Goal: Information Seeking & Learning: Learn about a topic

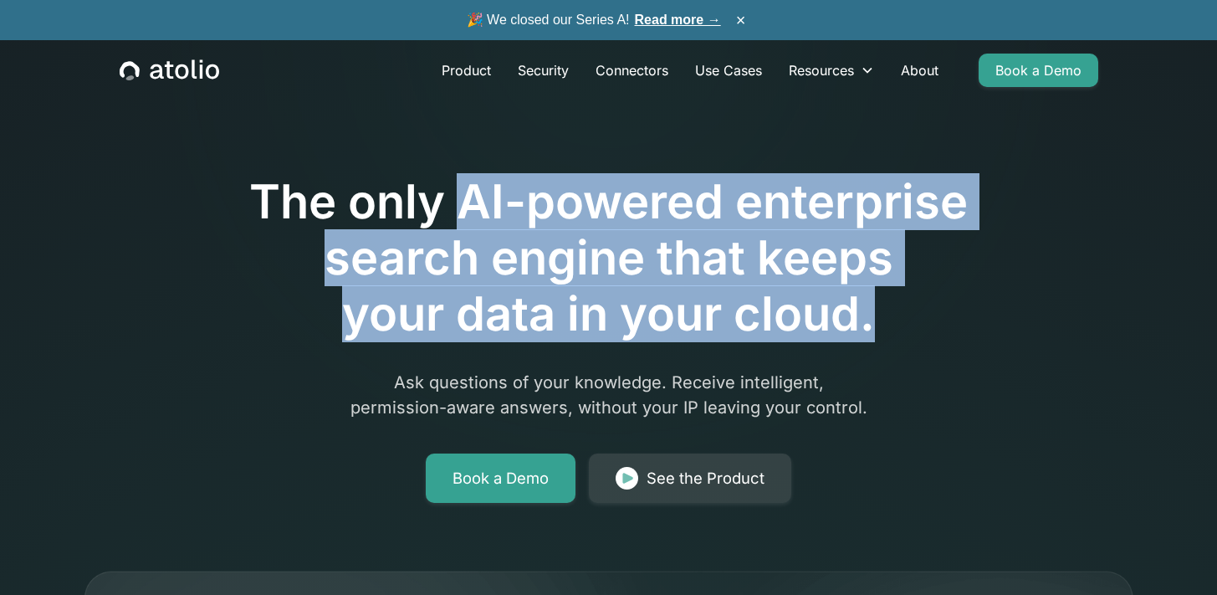
drag, startPoint x: 479, startPoint y: 208, endPoint x: 871, endPoint y: 307, distance: 403.6
click at [871, 307] on h1 "The only AI-powered enterprise search engine that keeps your data in your cloud." at bounding box center [609, 258] width 856 height 169
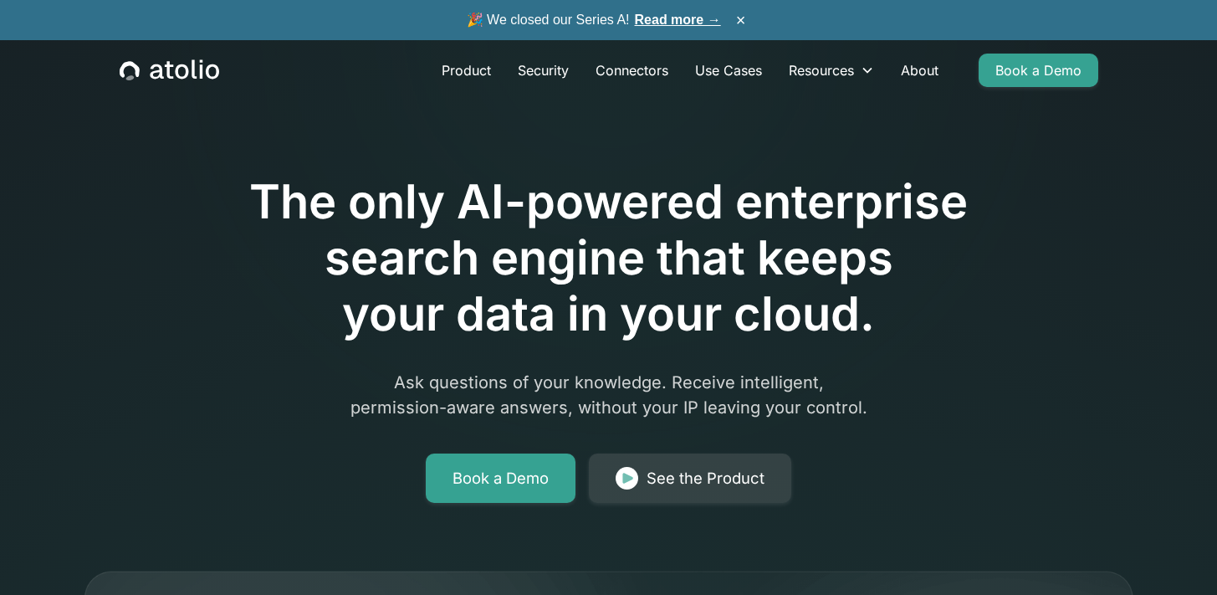
click at [805, 384] on p "Ask questions of your knowledge. Receive intelligent, permission-aware answers,…" at bounding box center [609, 395] width 642 height 50
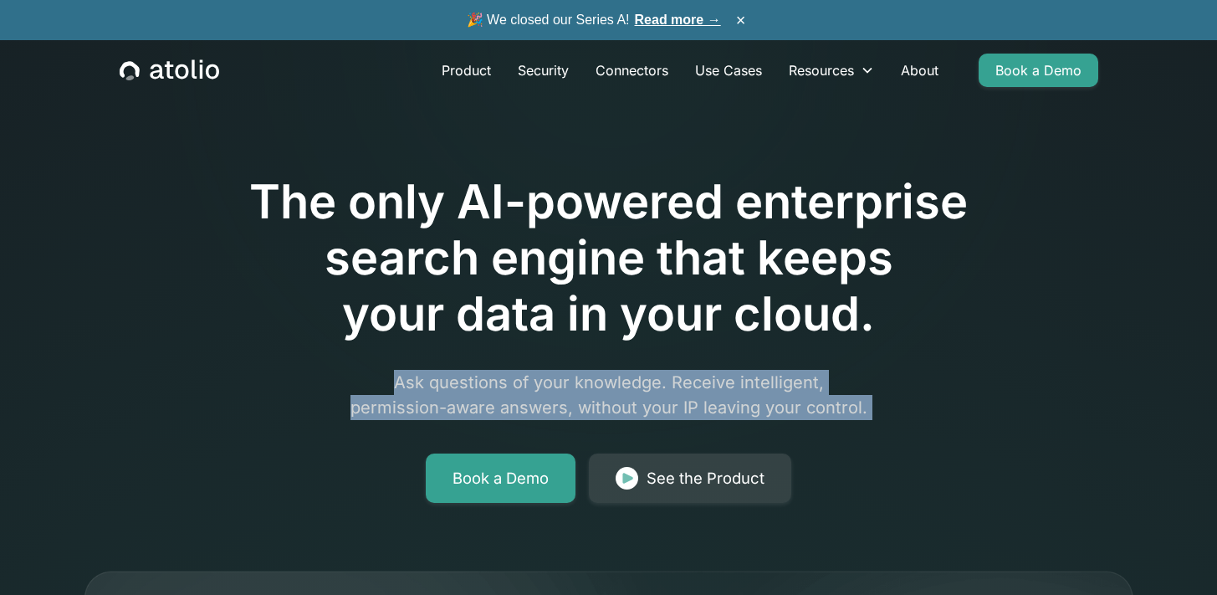
click at [805, 384] on p "Ask questions of your knowledge. Receive intelligent, permission-aware answers,…" at bounding box center [609, 395] width 642 height 50
click at [621, 388] on p "Ask questions of your knowledge. Receive intelligent, permission-aware answers,…" at bounding box center [609, 395] width 642 height 50
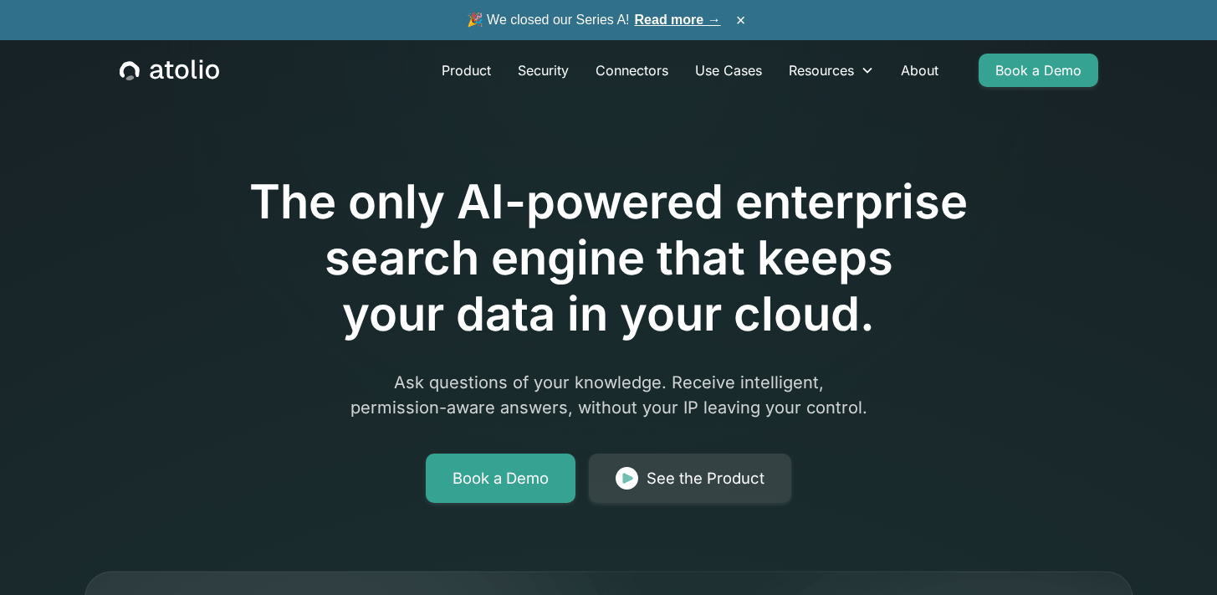
click at [609, 389] on p "Ask questions of your knowledge. Receive intelligent, permission-aware answers,…" at bounding box center [609, 395] width 642 height 50
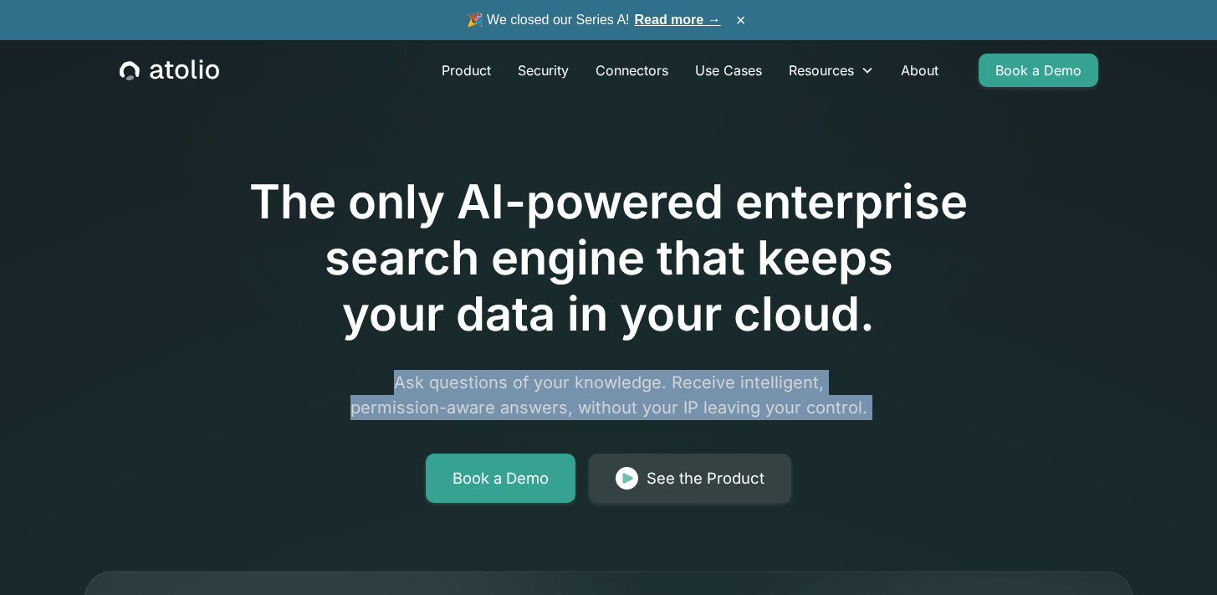
click at [609, 389] on p "Ask questions of your knowledge. Receive intelligent, permission-aware answers,…" at bounding box center [609, 395] width 642 height 50
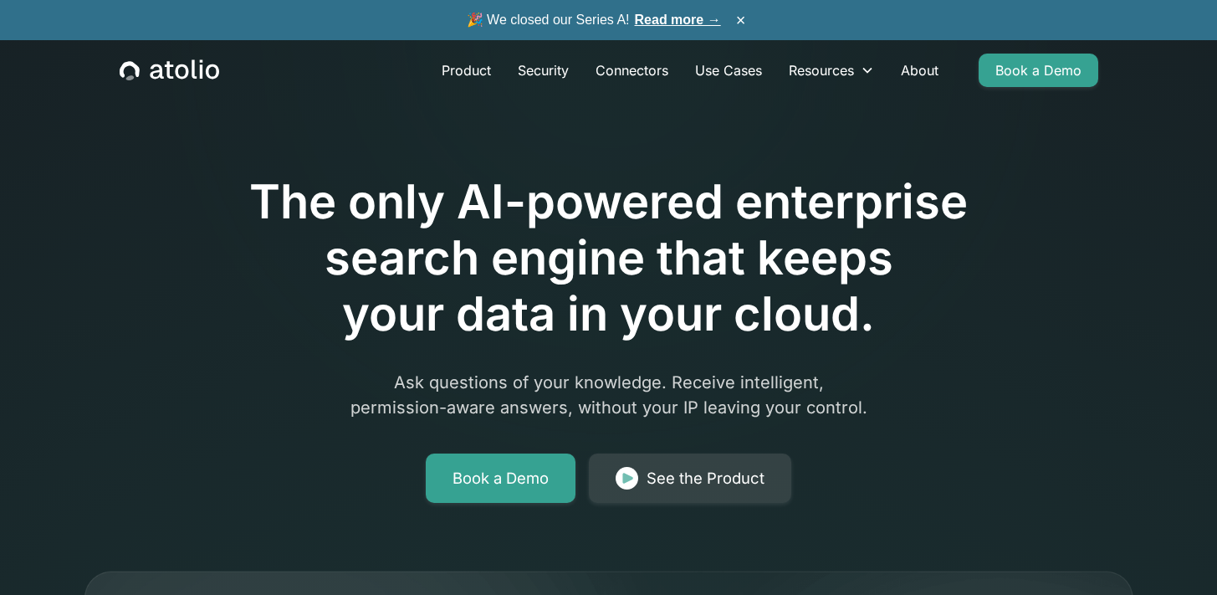
click at [626, 376] on p "Ask questions of your knowledge. Receive intelligent, permission-aware answers,…" at bounding box center [609, 395] width 642 height 50
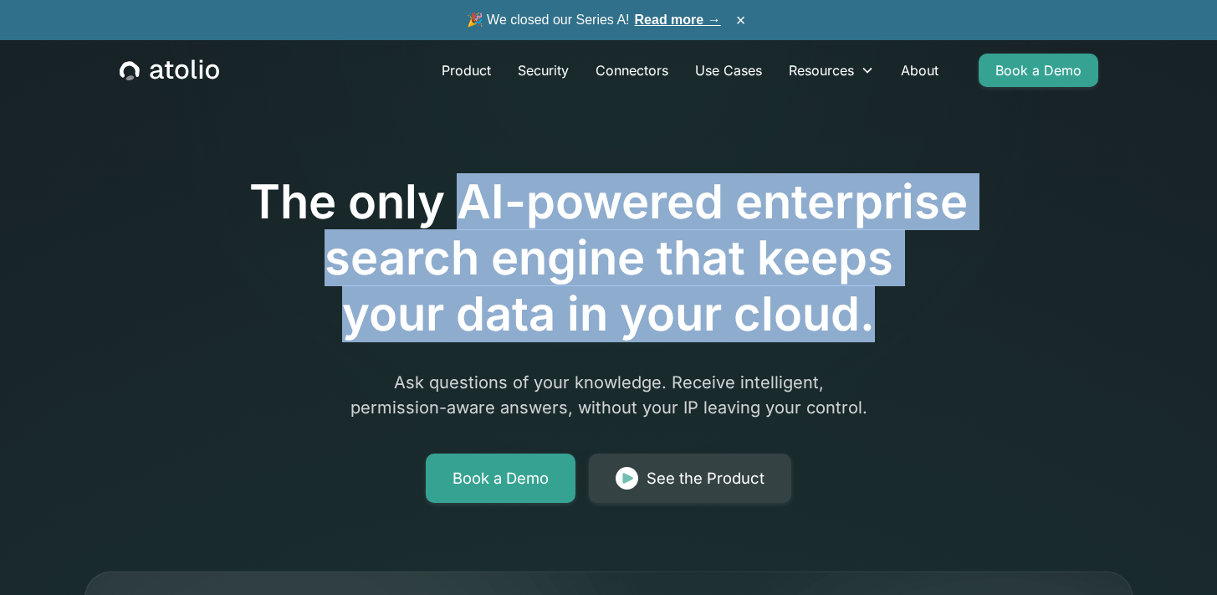
drag, startPoint x: 467, startPoint y: 203, endPoint x: 882, endPoint y: 324, distance: 432.2
click at [882, 324] on h1 "The only AI-powered enterprise search engine that keeps your data in your cloud." at bounding box center [609, 258] width 856 height 169
copy h1 "AI-powered enterprise search engine that keeps your data in your cloud."
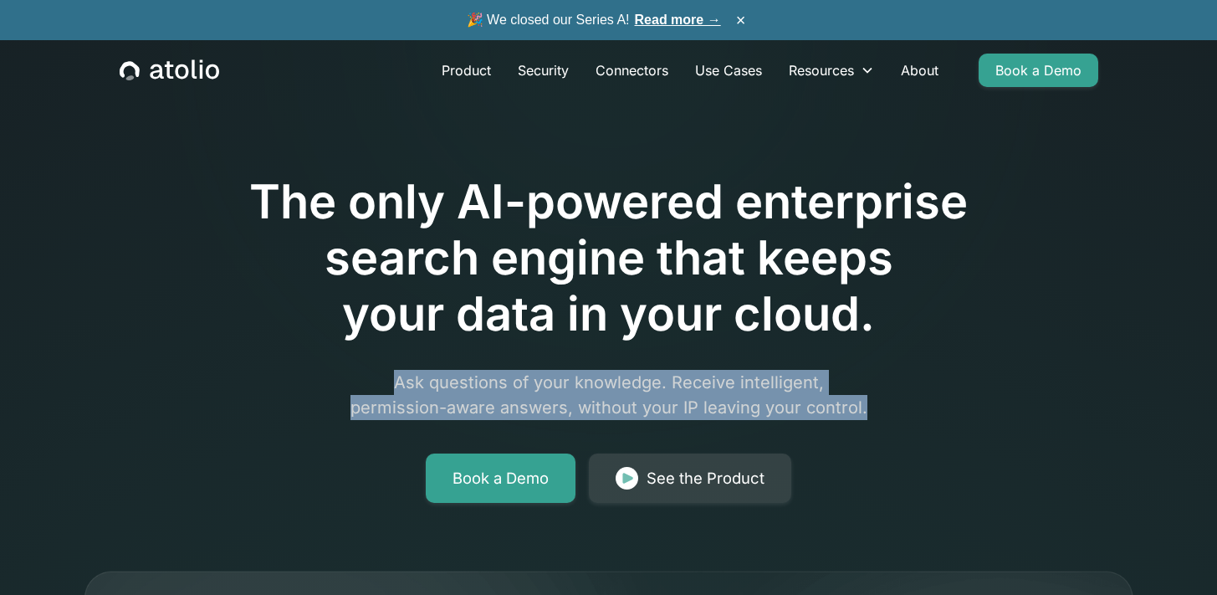
drag, startPoint x: 402, startPoint y: 380, endPoint x: 888, endPoint y: 406, distance: 486.6
click at [888, 406] on p "Ask questions of your knowledge. Receive intelligent, permission-aware answers,…" at bounding box center [609, 395] width 642 height 50
copy p "Ask questions of your knowledge. Receive intelligent, permission-aware answers,…"
